Goal: Task Accomplishment & Management: Manage account settings

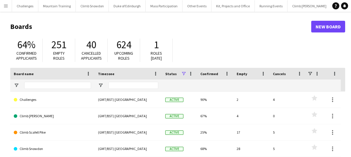
scroll to position [0, 30]
click at [340, 6] on app-icon "Add" at bounding box center [341, 6] width 2 height 2
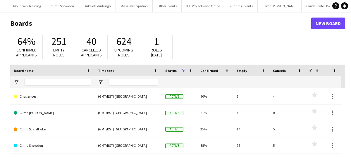
scroll to position [0, 0]
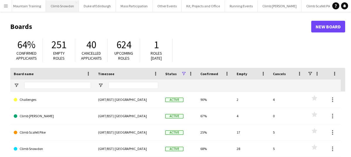
click at [69, 8] on button "Climb Snowdon Close" at bounding box center [62, 5] width 33 height 11
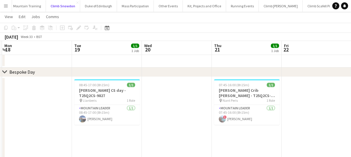
scroll to position [78, 0]
click at [245, 88] on h3 "Debs CS Crib Goch - T25Q2CS-9772" at bounding box center [247, 93] width 66 height 11
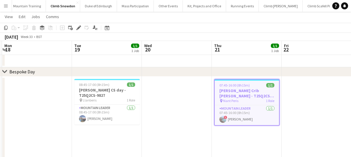
click at [245, 88] on h3 "Debs CS Crib Goch - T25Q2CS-9772" at bounding box center [247, 93] width 64 height 11
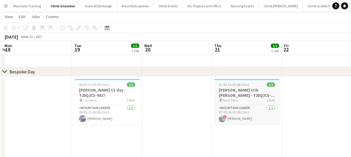
click at [246, 96] on h3 "Debs CS Crib Goch - T25Q2CS-9772" at bounding box center [247, 93] width 66 height 11
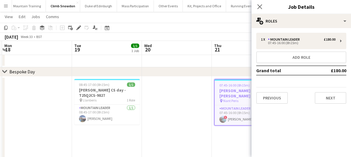
click at [237, 93] on h3 "Debs CS Crib Goch - T25Q2CS-9772" at bounding box center [247, 93] width 64 height 11
